Goal: Navigation & Orientation: Find specific page/section

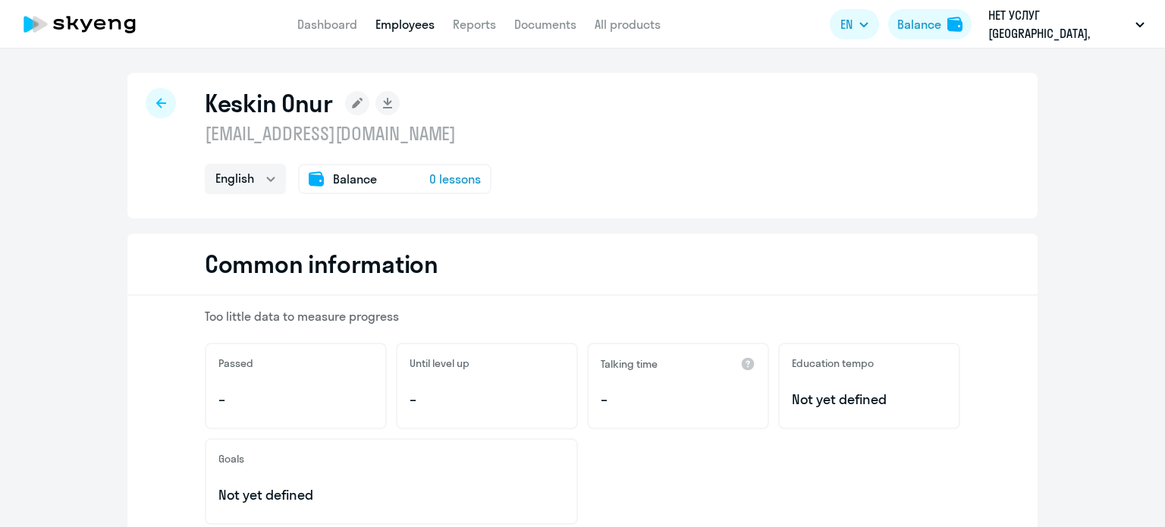
select select "english"
click at [419, 24] on link "Employees" at bounding box center [405, 24] width 59 height 15
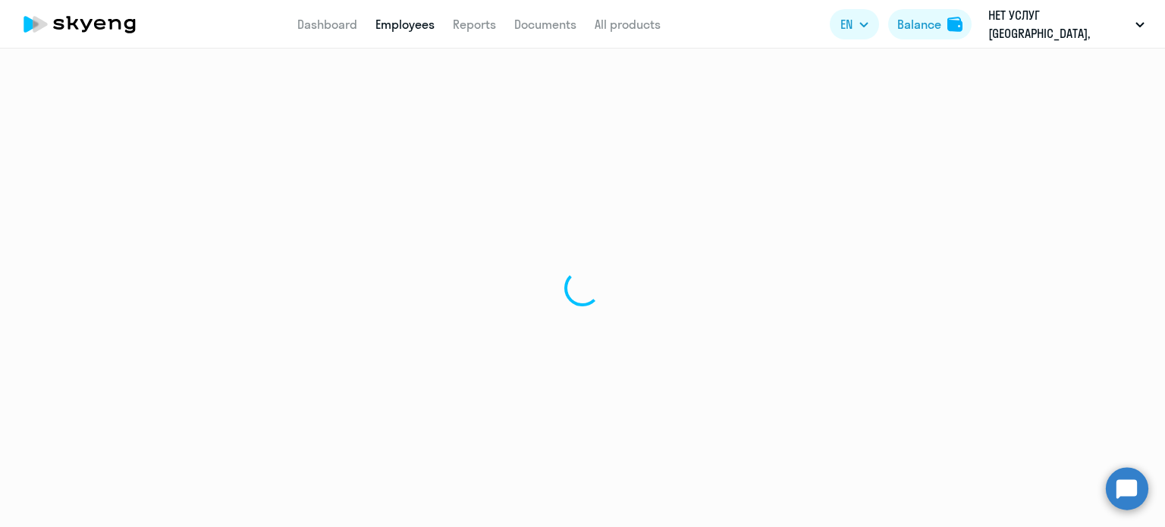
select select "30"
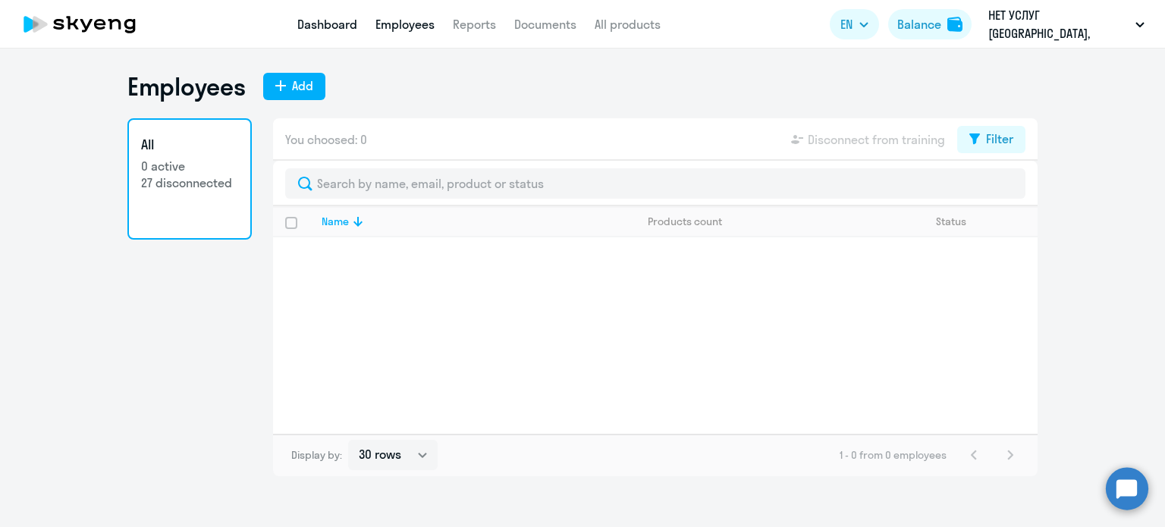
click at [322, 27] on link "Dashboard" at bounding box center [327, 24] width 60 height 15
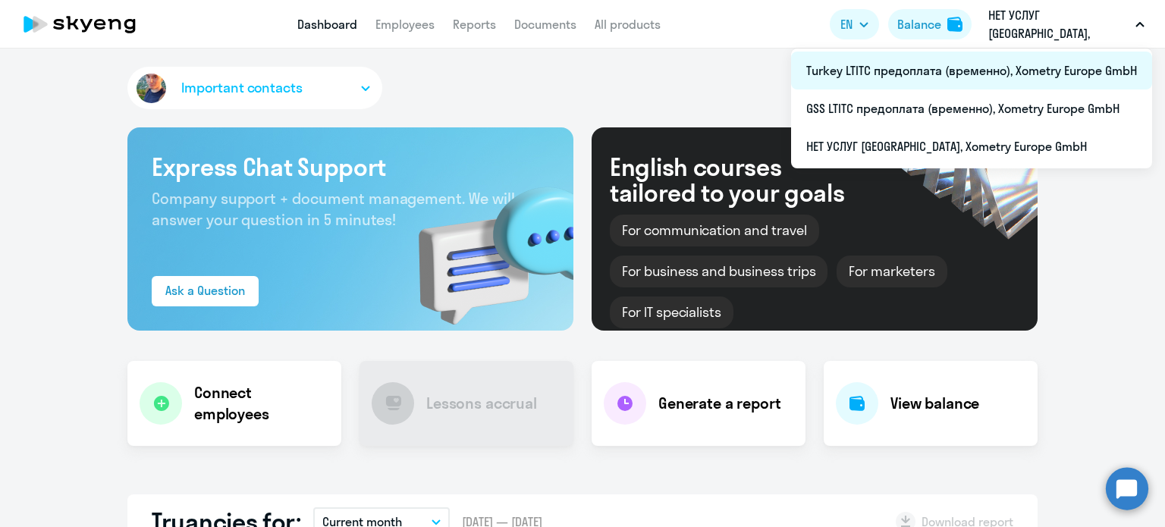
click at [935, 73] on li "Turkey LTITC предоплата (временно), Xometry Europe GmbH" at bounding box center [971, 71] width 361 height 38
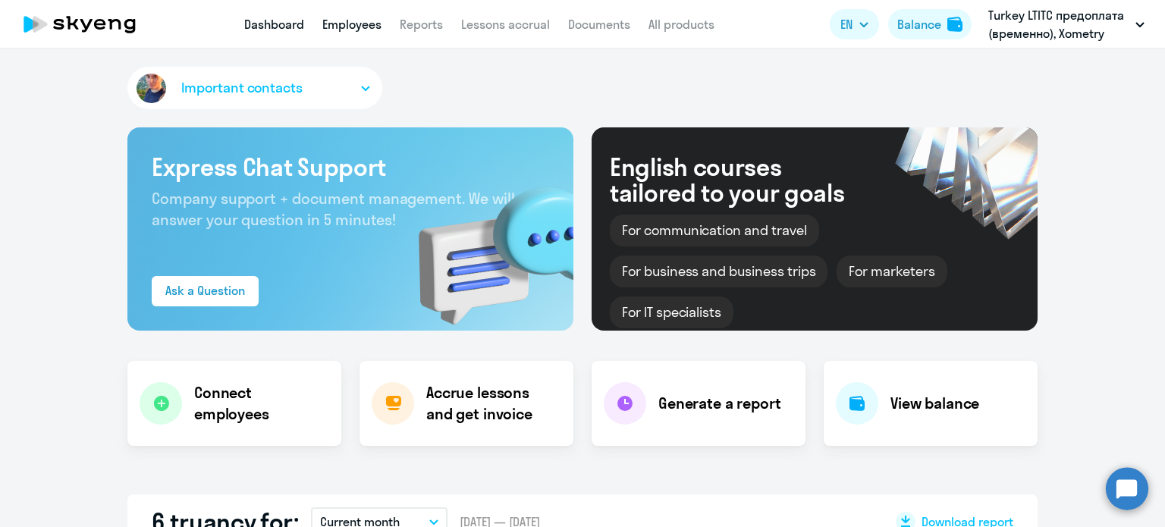
click at [360, 27] on link "Employees" at bounding box center [351, 24] width 59 height 15
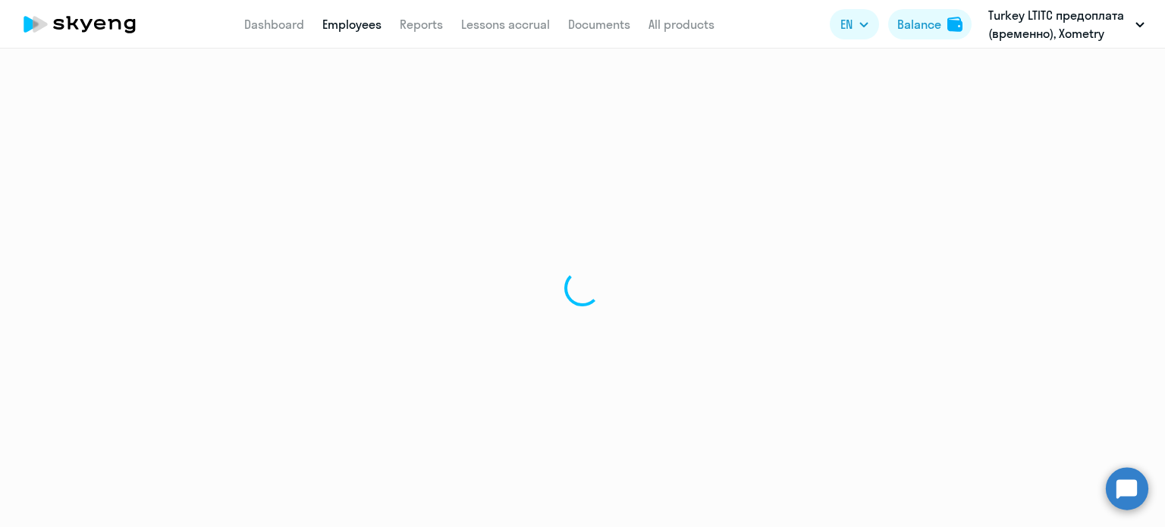
select select "30"
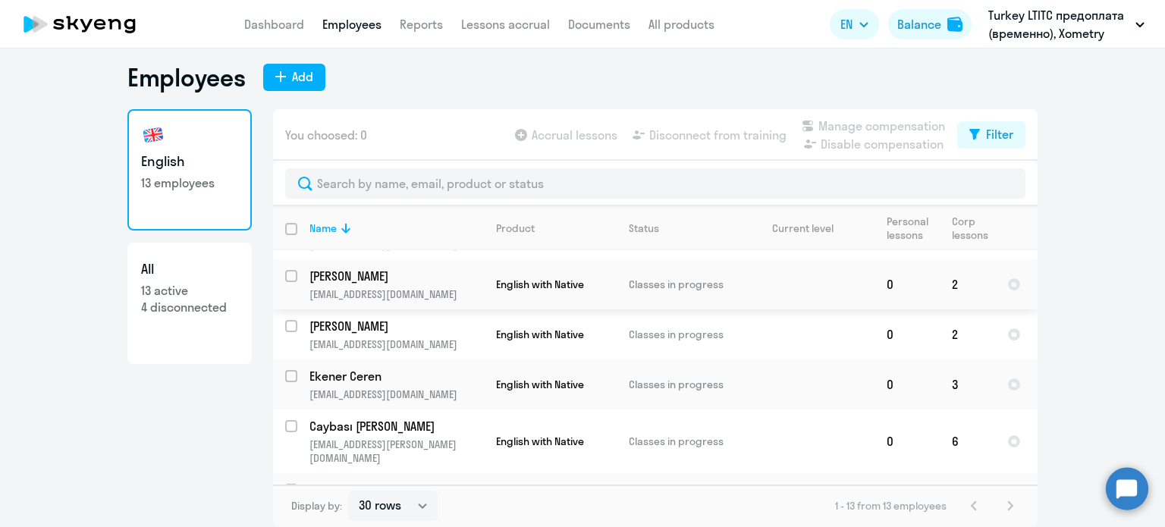
scroll to position [420, 0]
